Goal: Task Accomplishment & Management: Manage account settings

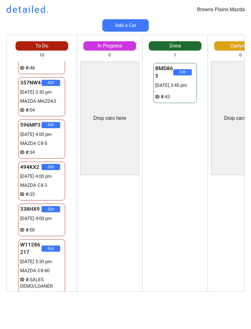
scroll to position [176, 0]
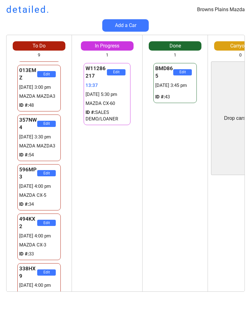
click at [0, 313] on div "Browns Plains Mazda detailed. Add a Car To Do 9 Drop cars here 359NW4 Edit [DAT…" at bounding box center [125, 164] width 251 height 329
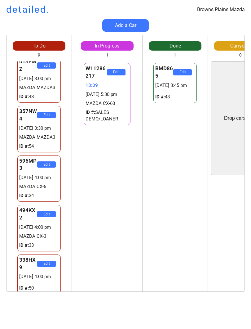
click at [143, 212] on div "BMD865 Edit [DATE] 3:45 pm ID #: 43" at bounding box center [175, 176] width 65 height 230
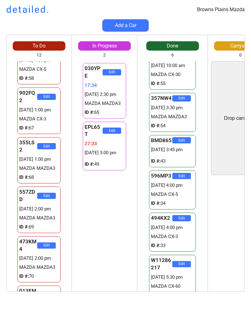
scroll to position [0, 0]
click at [92, 221] on div "030YPE Edit 17:34 [DATE] 2:30 pm MAZDA MAZDA3 ID #: 65 EPL65T Edit 27:33 [DATE]…" at bounding box center [104, 176] width 65 height 230
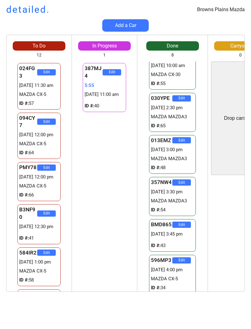
click at [108, 181] on div "387MJ4 Edit 5:55 [DATE] 11:00 am ID #: 40 030YPE Edit 23:58 [DATE] 2:30 pm MAZD…" at bounding box center [104, 176] width 65 height 230
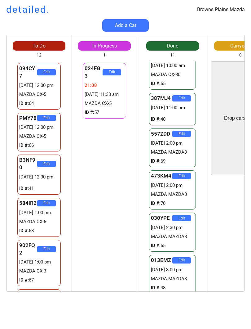
click at [105, 190] on div "024FG3 Edit 21:08 [DATE] 11:30 am MAZDA CX-5 ID #: 57 557ZDD Edit 25:16 [DATE] …" at bounding box center [104, 176] width 65 height 230
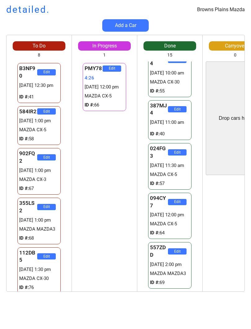
click at [110, 212] on div "PMY78 Edit 4:26 [DATE] 12:00 pm MAZDA CX-5 ID #: 66 669MB5 Edit 19:22 [DATE] 3:…" at bounding box center [104, 176] width 65 height 230
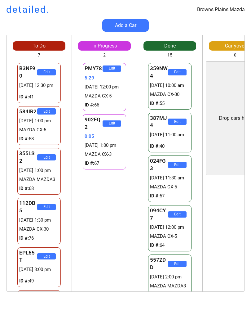
scroll to position [12, 0]
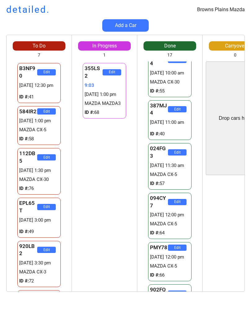
click at [104, 181] on div "355LS2 Edit 9:03 [DATE] 1:00 pm MAZDA MAZDA3 ID #: 68 355LS2 Edit 9:03 [DATE] 1…" at bounding box center [104, 176] width 65 height 230
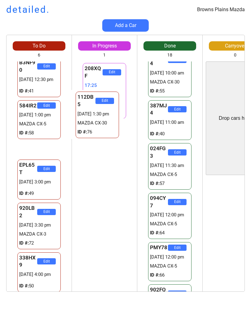
scroll to position [0, 0]
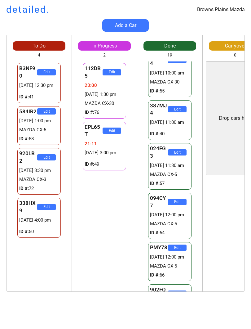
click at [112, 208] on div "112DB5 Edit 23:00 [DATE] 1:30 pm MAZDA CX-30 ID #: 76 EPL65T Edit 21:11 [DATE] …" at bounding box center [104, 176] width 65 height 230
click at [114, 209] on div "112DB5 Edit 23:00 [DATE] 1:30 pm MAZDA CX-30 ID #: 76 EPL65T Edit 21:11 [DATE] …" at bounding box center [104, 176] width 65 height 230
click at [116, 213] on div "112DB5 Edit 23:01 [DATE] 1:30 pm MAZDA CX-30 ID #: 76 EPL65T Edit 21:12 [DATE] …" at bounding box center [104, 176] width 65 height 230
click at [111, 217] on div "112DB5 Edit 23:01 [DATE] 1:30 pm MAZDA CX-30 ID #: 76 EPL65T Edit 21:12 [DATE] …" at bounding box center [104, 176] width 65 height 230
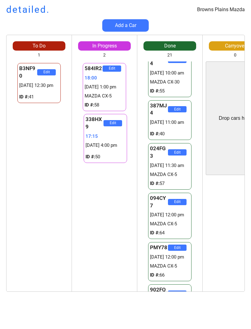
click at [99, 186] on div "584IR2 Edit 18:00 [DATE] 1:00 pm MAZDA CX-5 ID #: 58 338HX9 Edit 17:19 [DATE] 4…" at bounding box center [104, 176] width 65 height 230
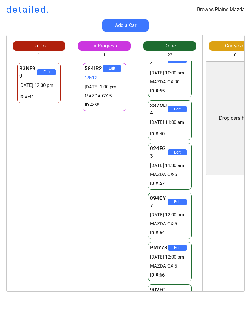
click at [107, 190] on div "584IR2 Edit 18:02 [DATE] 1:00 pm MAZDA CX-5 ID #: 58 338HX9 Edit 17:21 [DATE] 4…" at bounding box center [104, 176] width 65 height 230
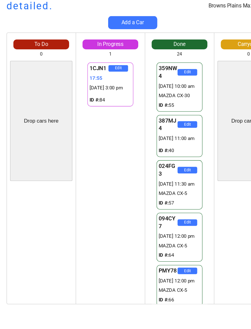
scroll to position [12, 0]
